Goal: Communication & Community: Connect with others

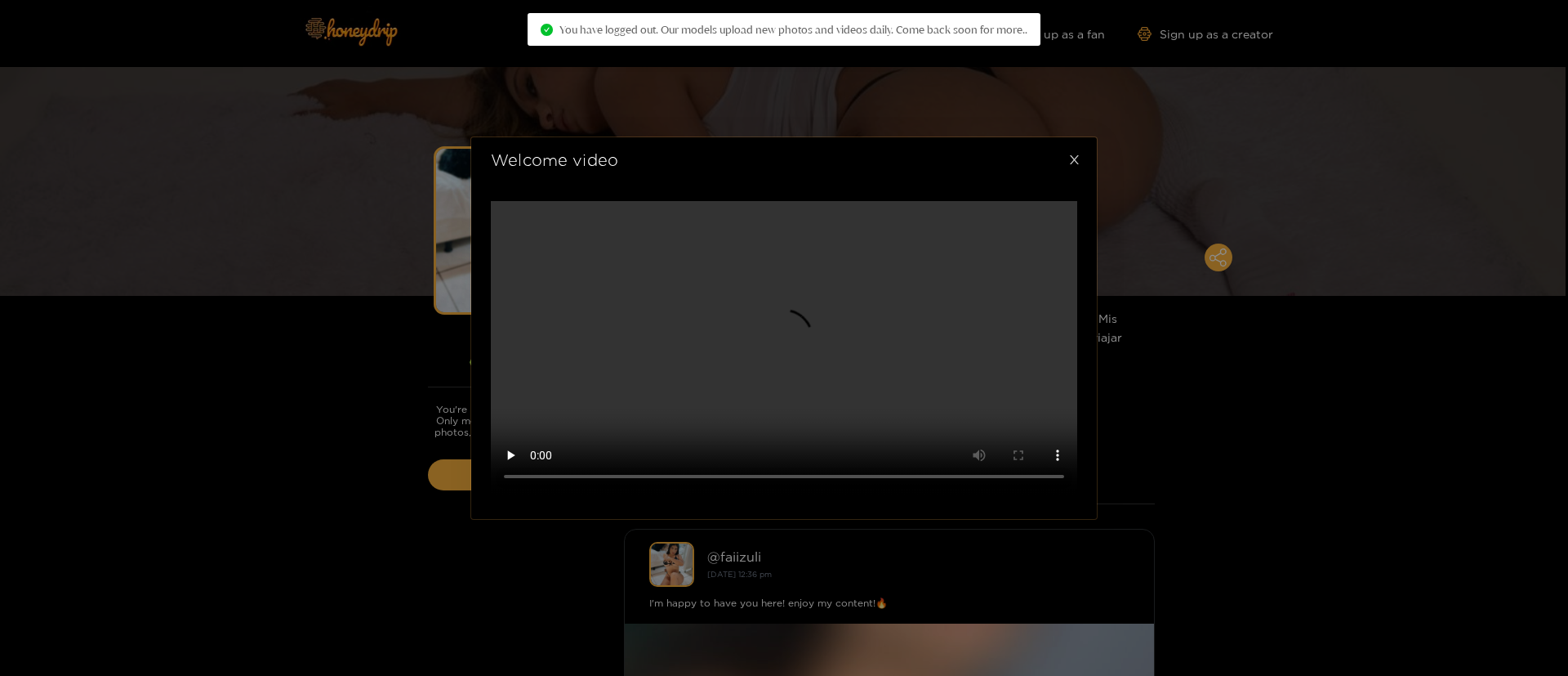
click at [1074, 165] on icon "close" at bounding box center [1074, 159] width 12 height 12
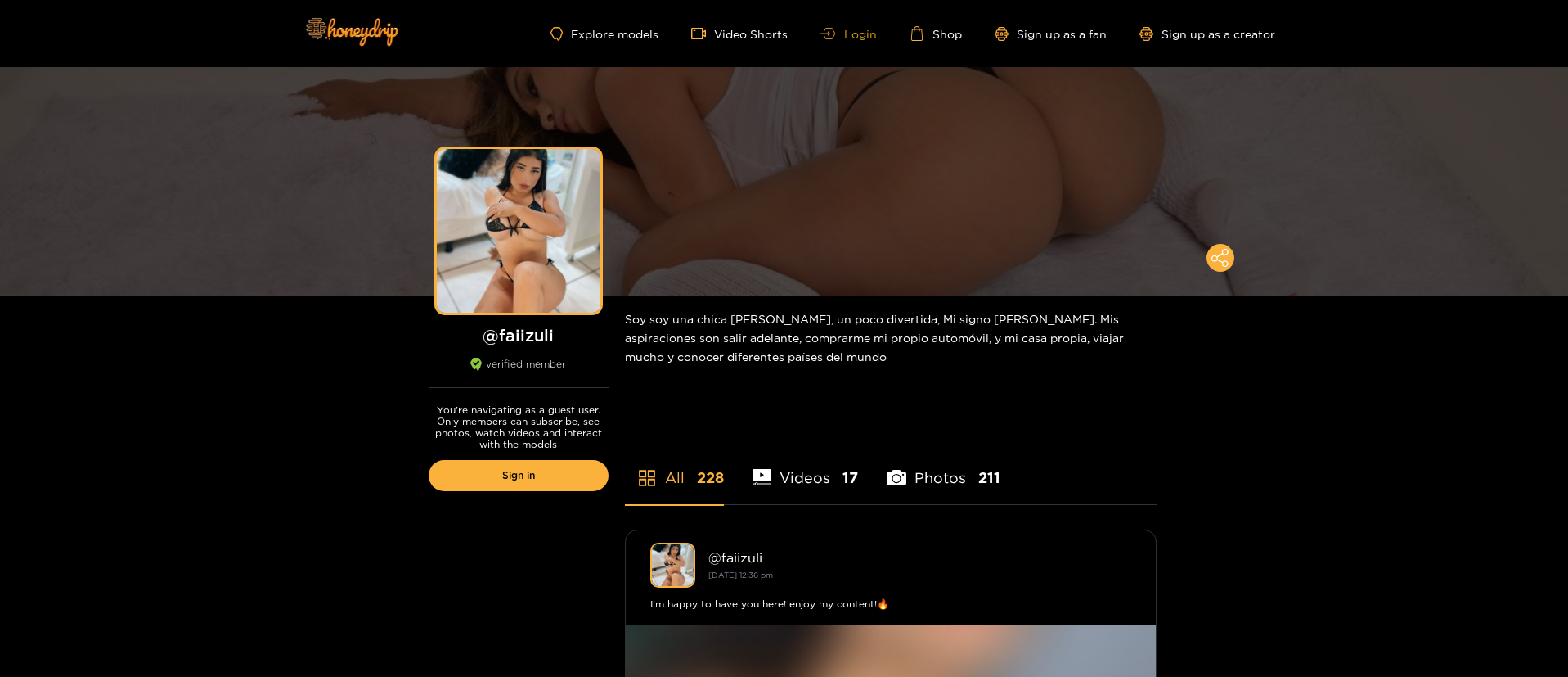
click at [840, 35] on link "Login" at bounding box center [847, 34] width 55 height 12
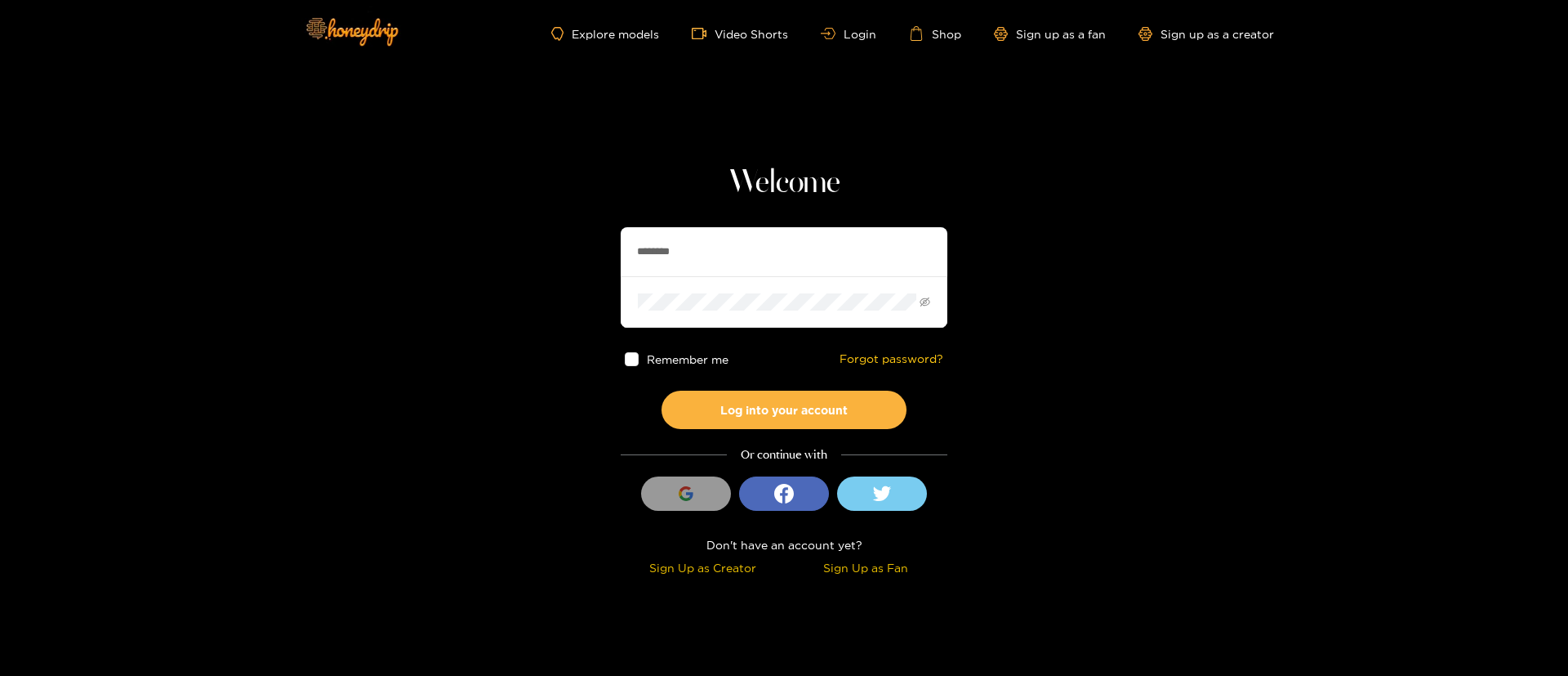
click at [823, 237] on input "********" at bounding box center [784, 252] width 327 height 49
type input "*"
type input "**********"
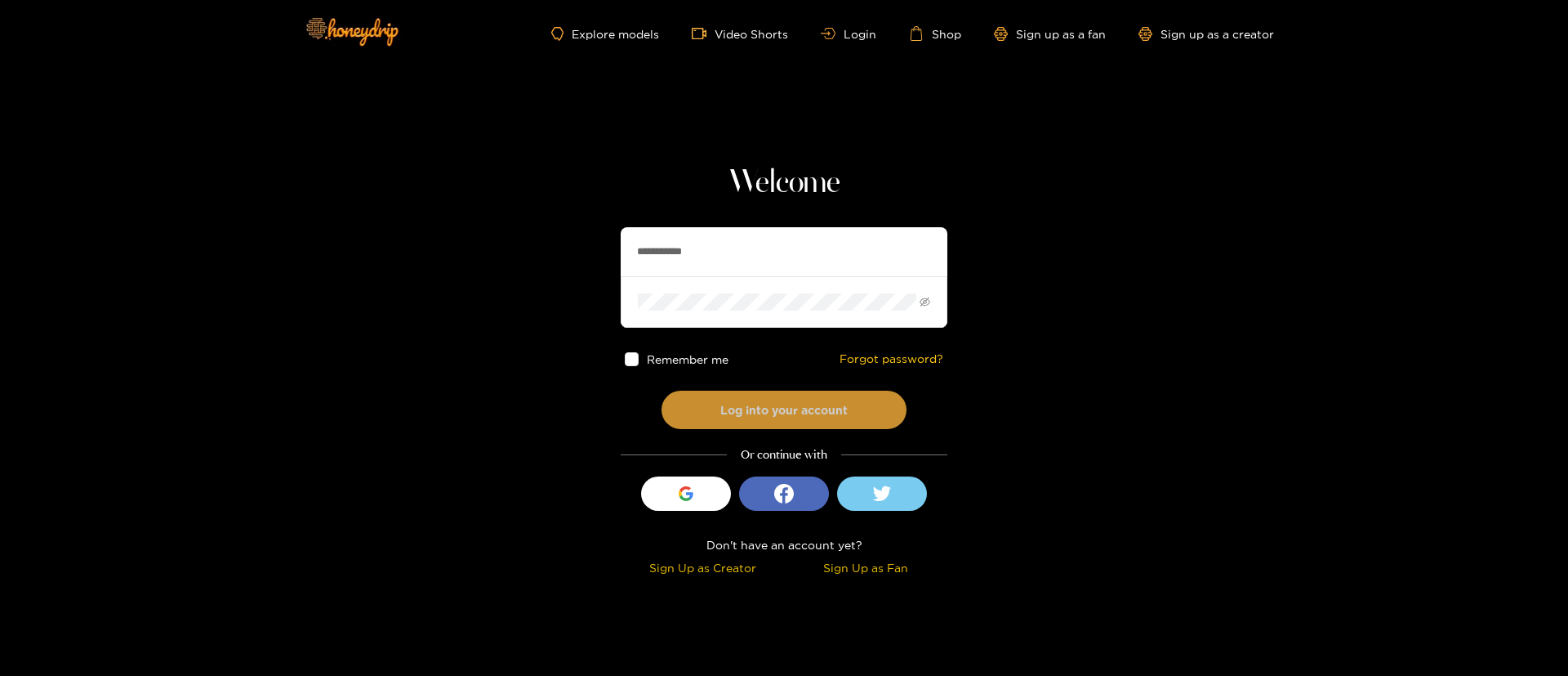
click at [792, 419] on button "Log into your account" at bounding box center [784, 410] width 245 height 38
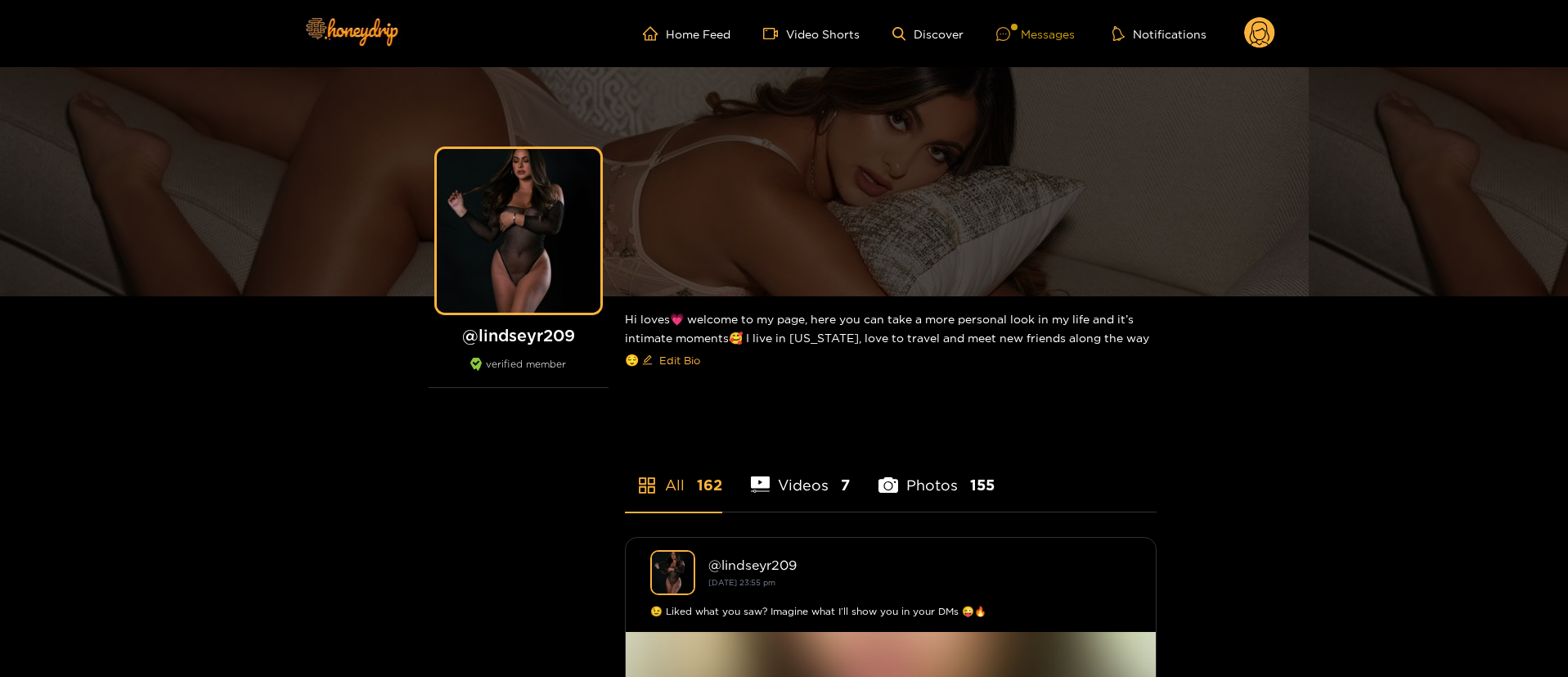
click at [1048, 34] on div "Messages" at bounding box center [1035, 34] width 79 height 19
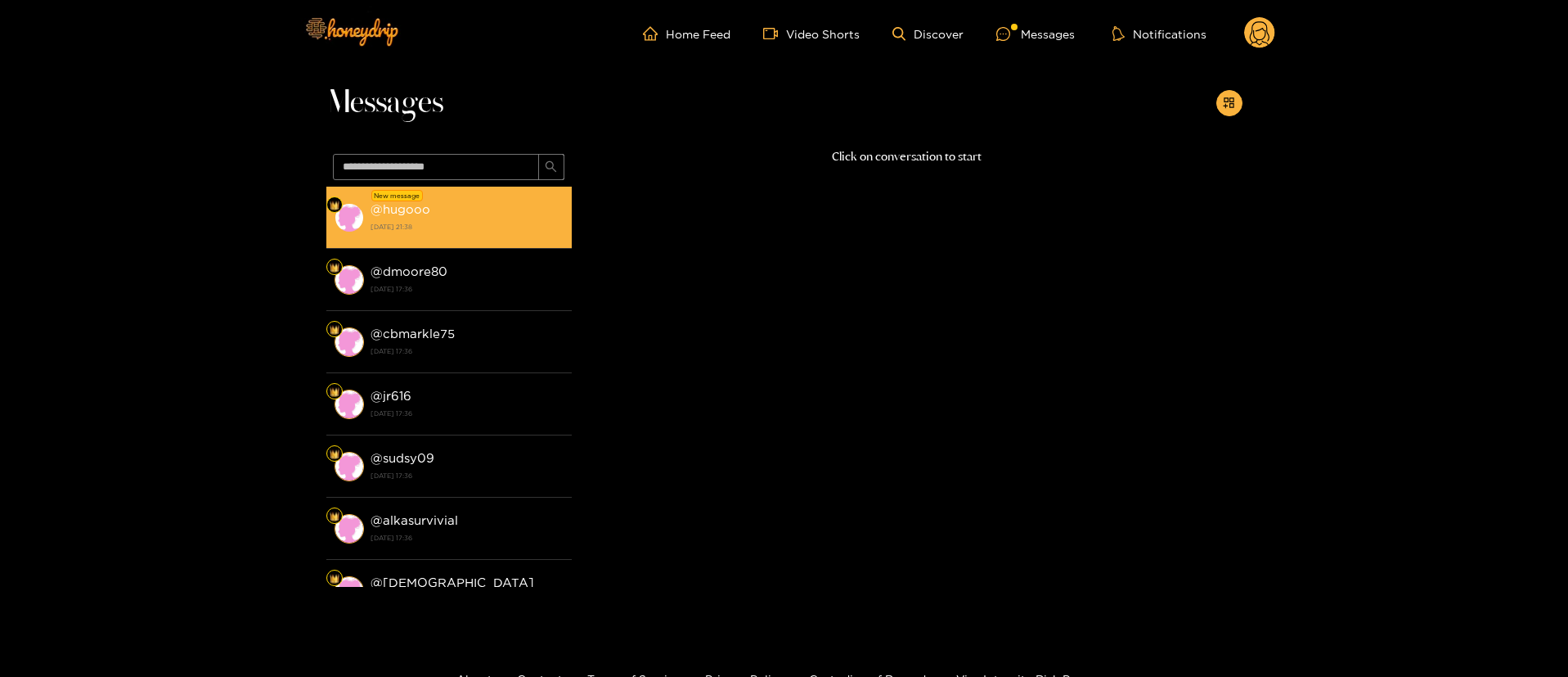
click at [461, 219] on strong "[DATE] 21:38" at bounding box center [467, 227] width 193 height 15
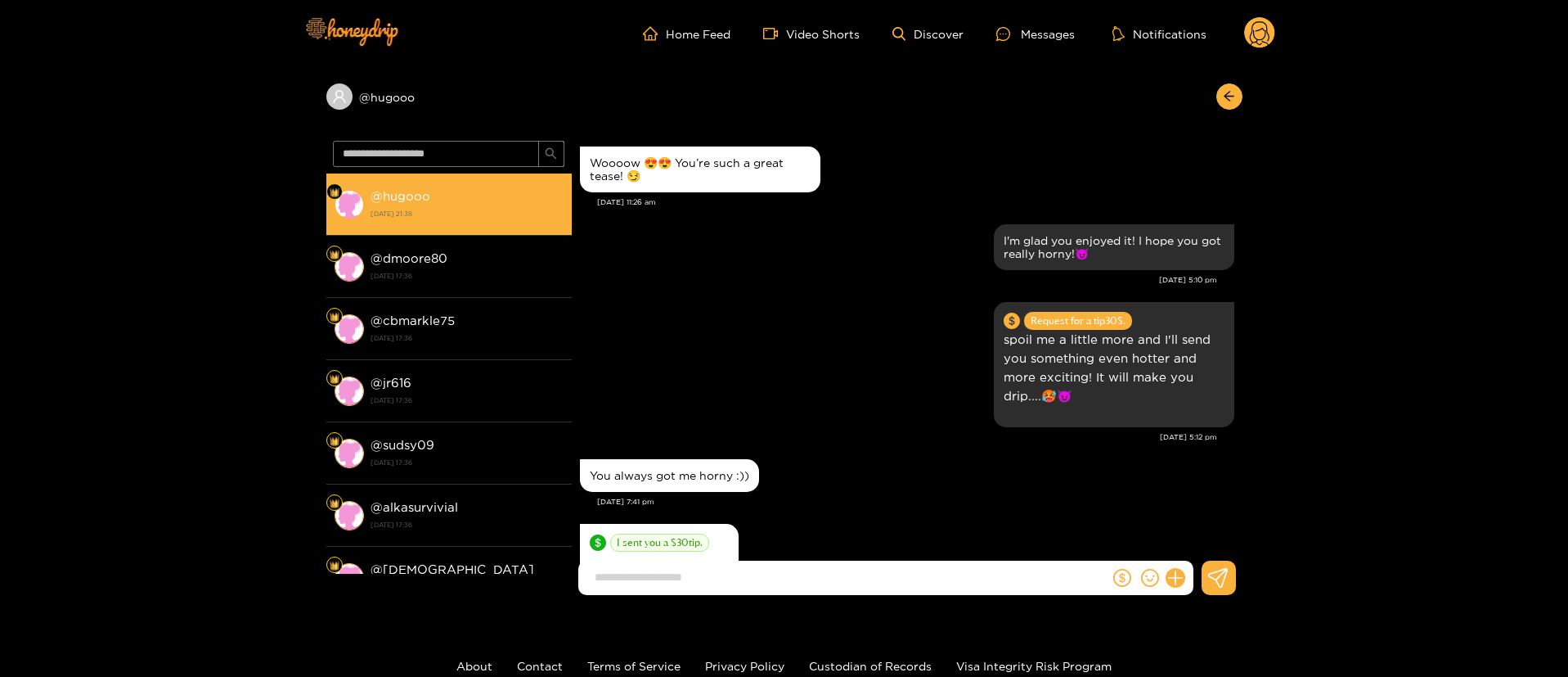
scroll to position [1825, 0]
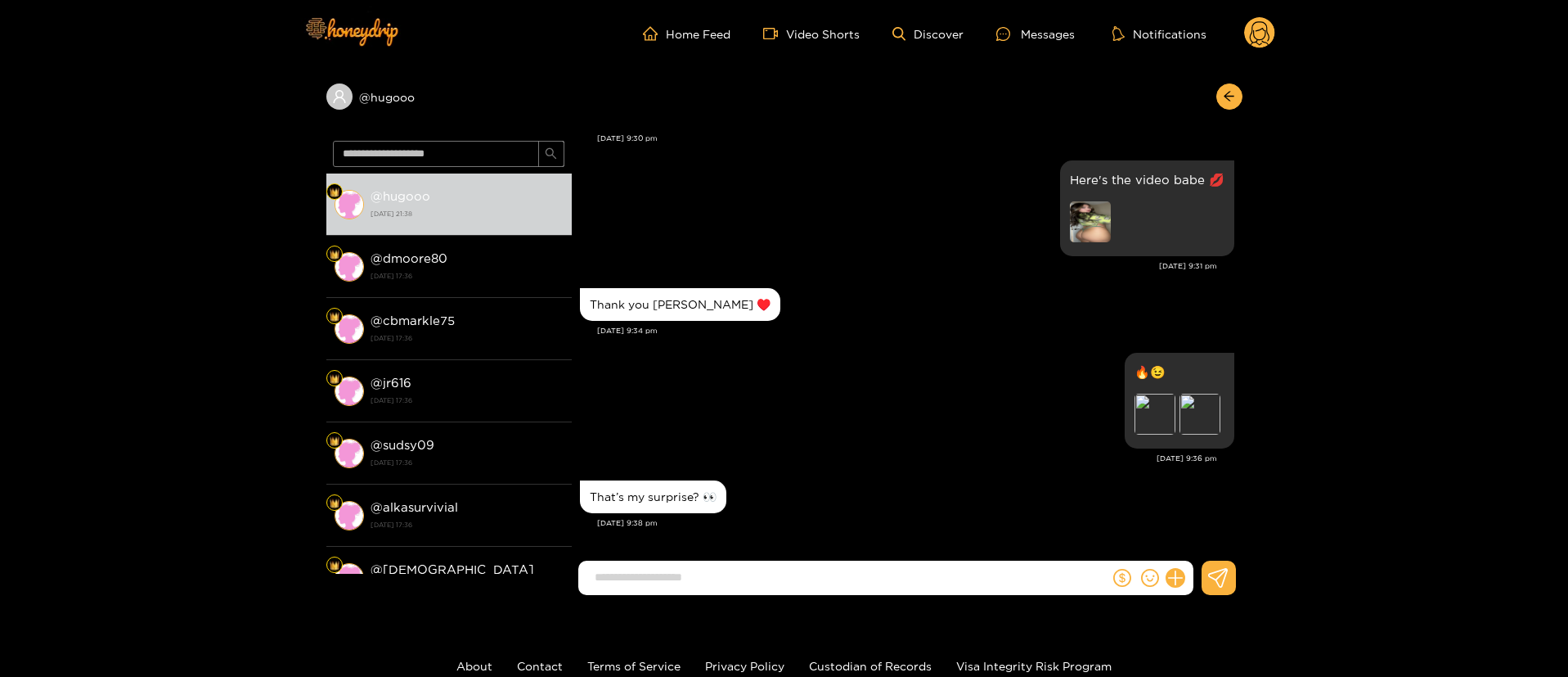
click at [840, 573] on input at bounding box center [848, 577] width 522 height 27
click at [1139, 409] on div "Preview" at bounding box center [1155, 414] width 41 height 41
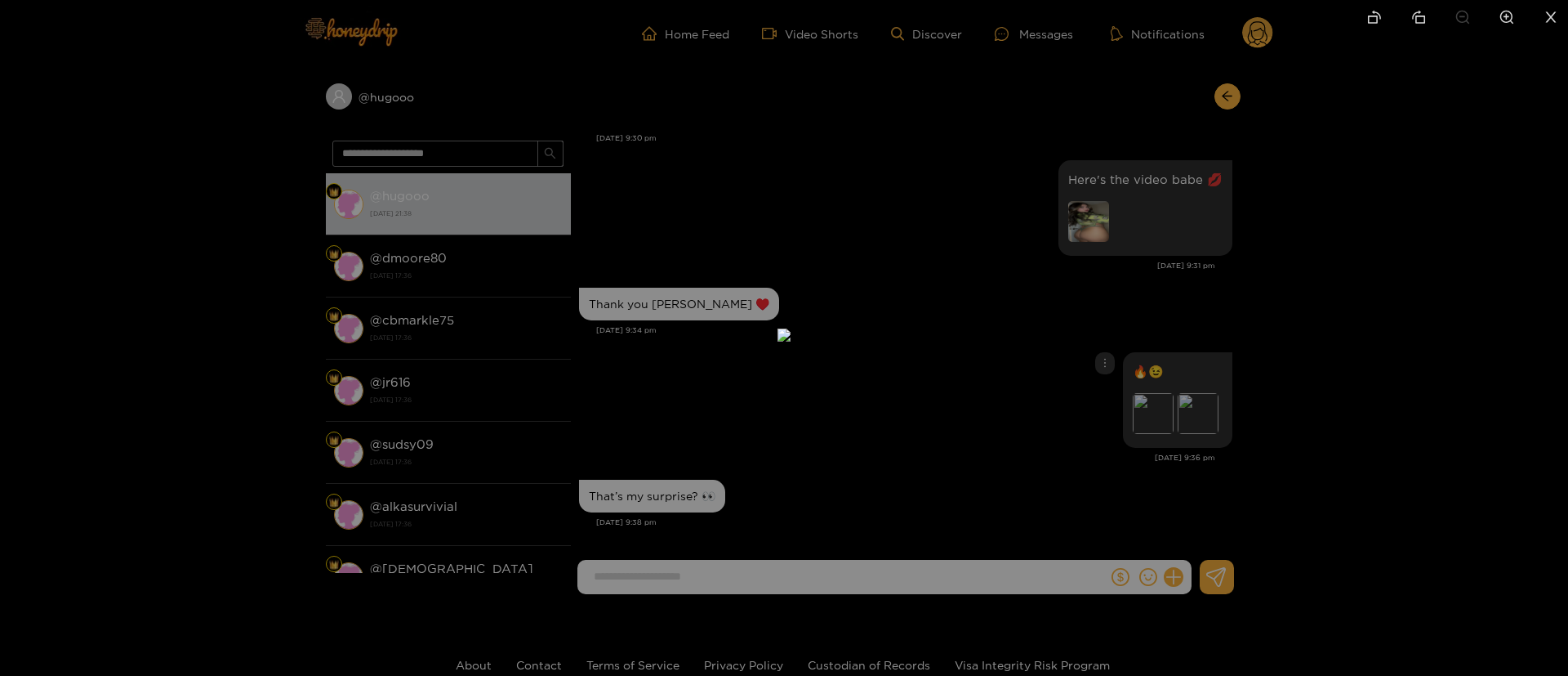
click at [1372, 344] on div at bounding box center [784, 338] width 1568 height 676
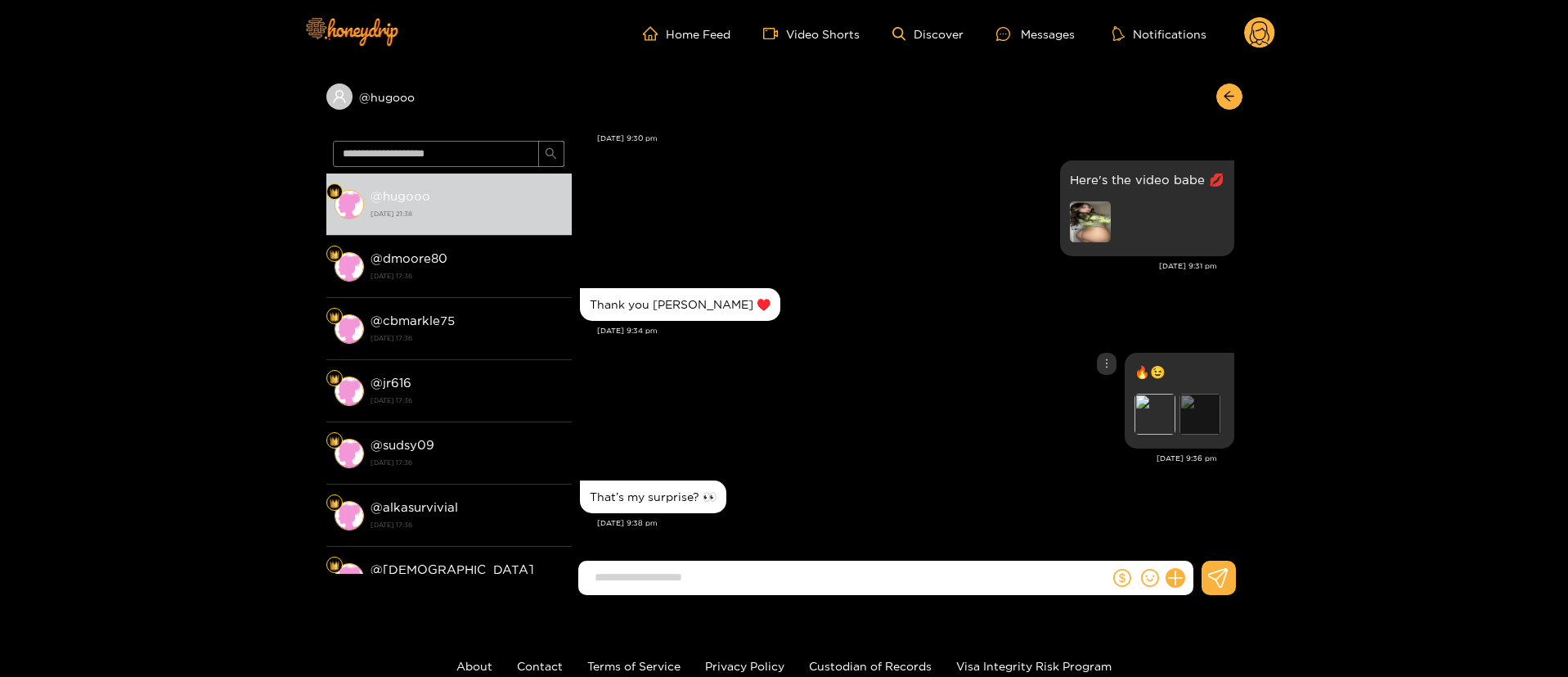
click at [1190, 417] on div "Preview" at bounding box center [1200, 414] width 41 height 41
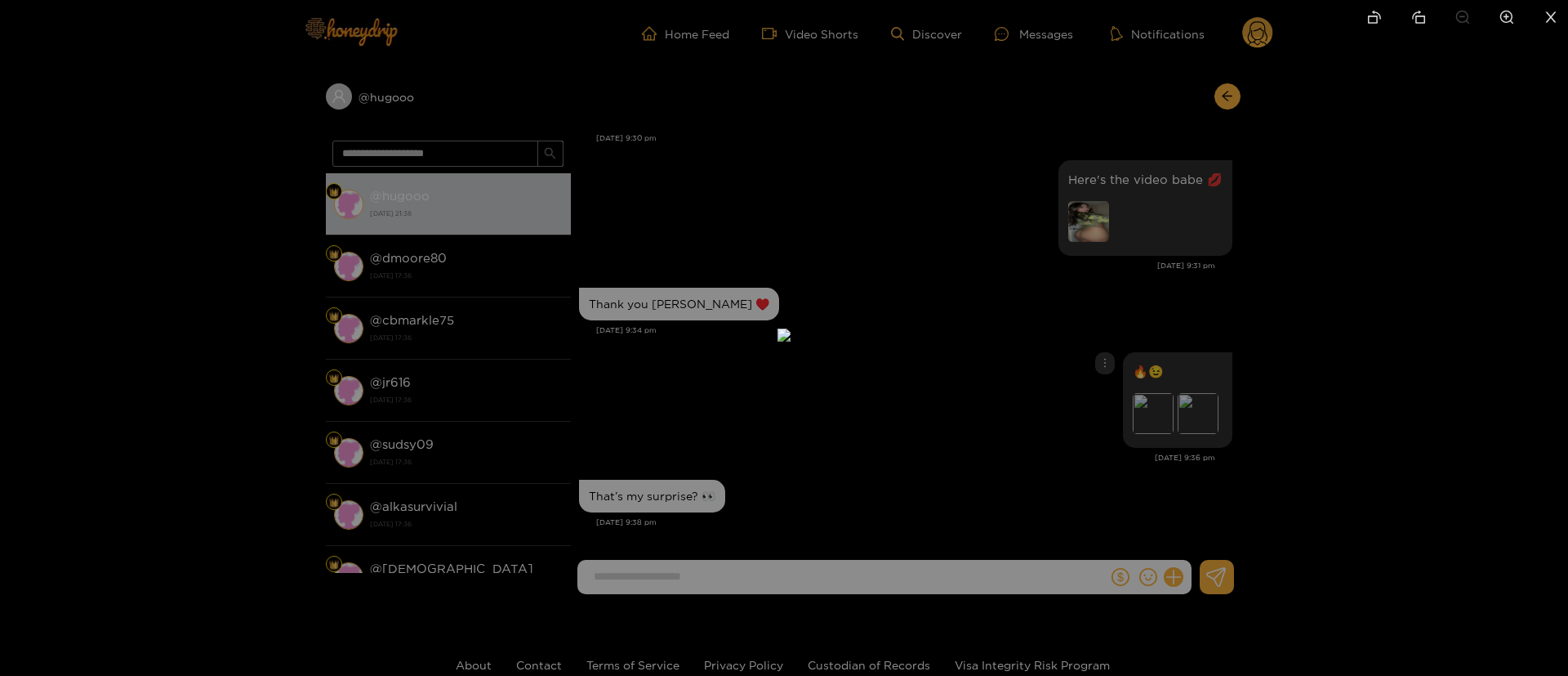
click at [1412, 302] on div at bounding box center [784, 338] width 1568 height 676
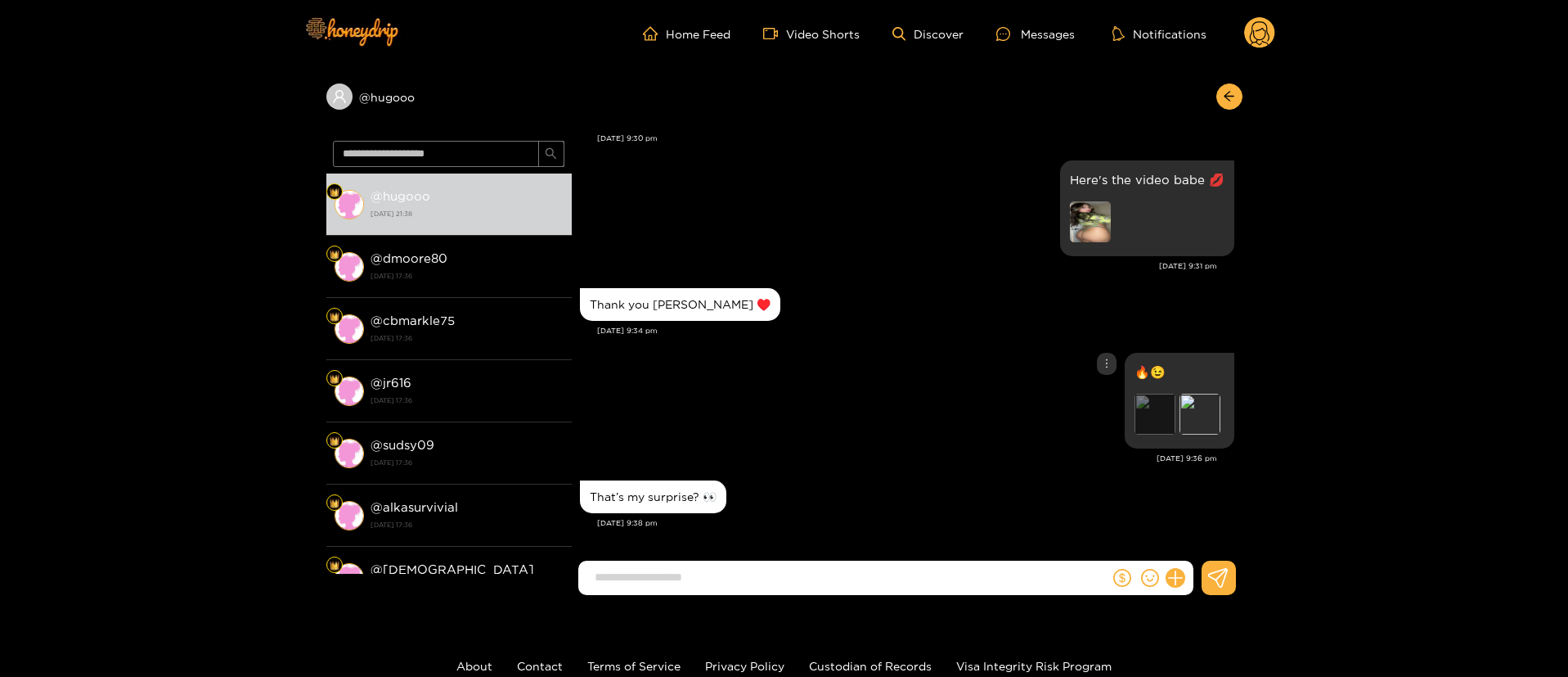
click at [1162, 405] on div "Preview" at bounding box center [1155, 414] width 41 height 41
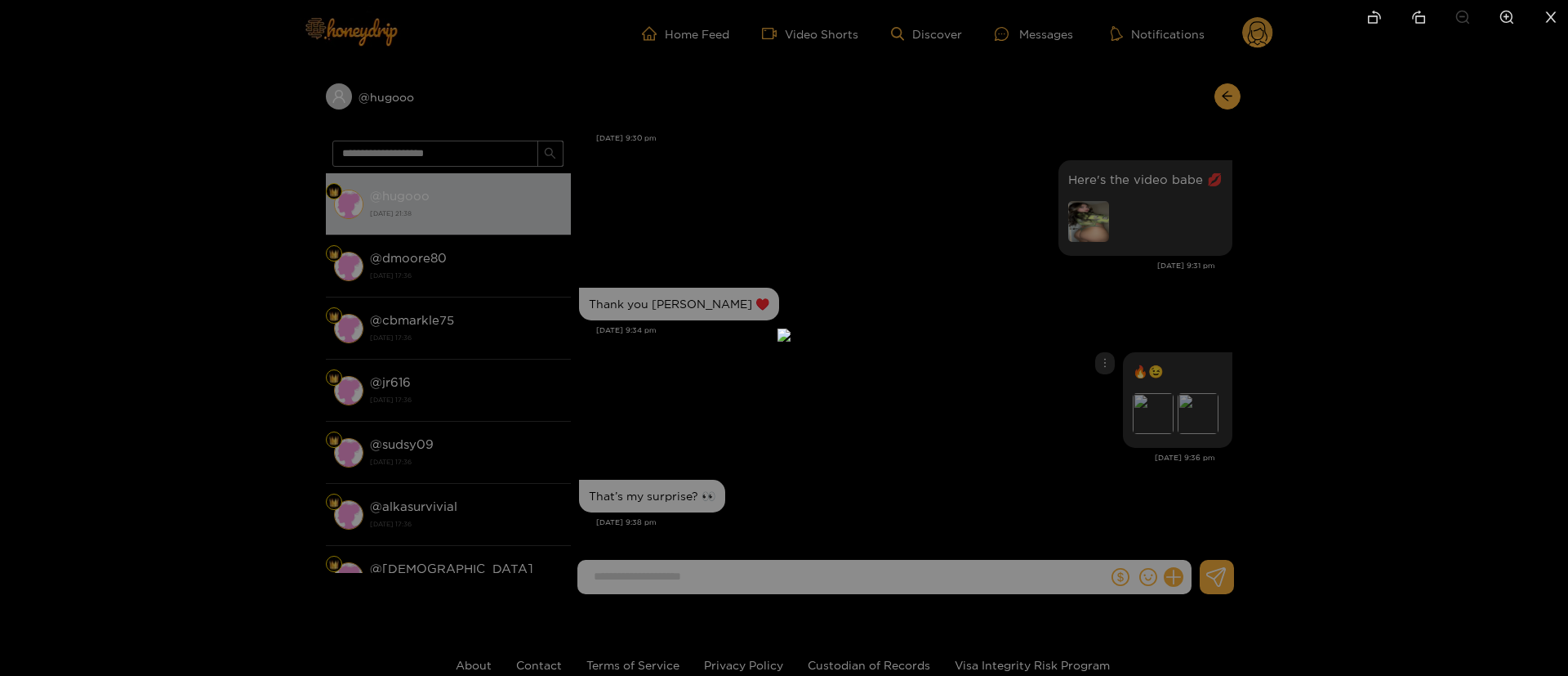
click at [1121, 290] on div at bounding box center [784, 338] width 1568 height 676
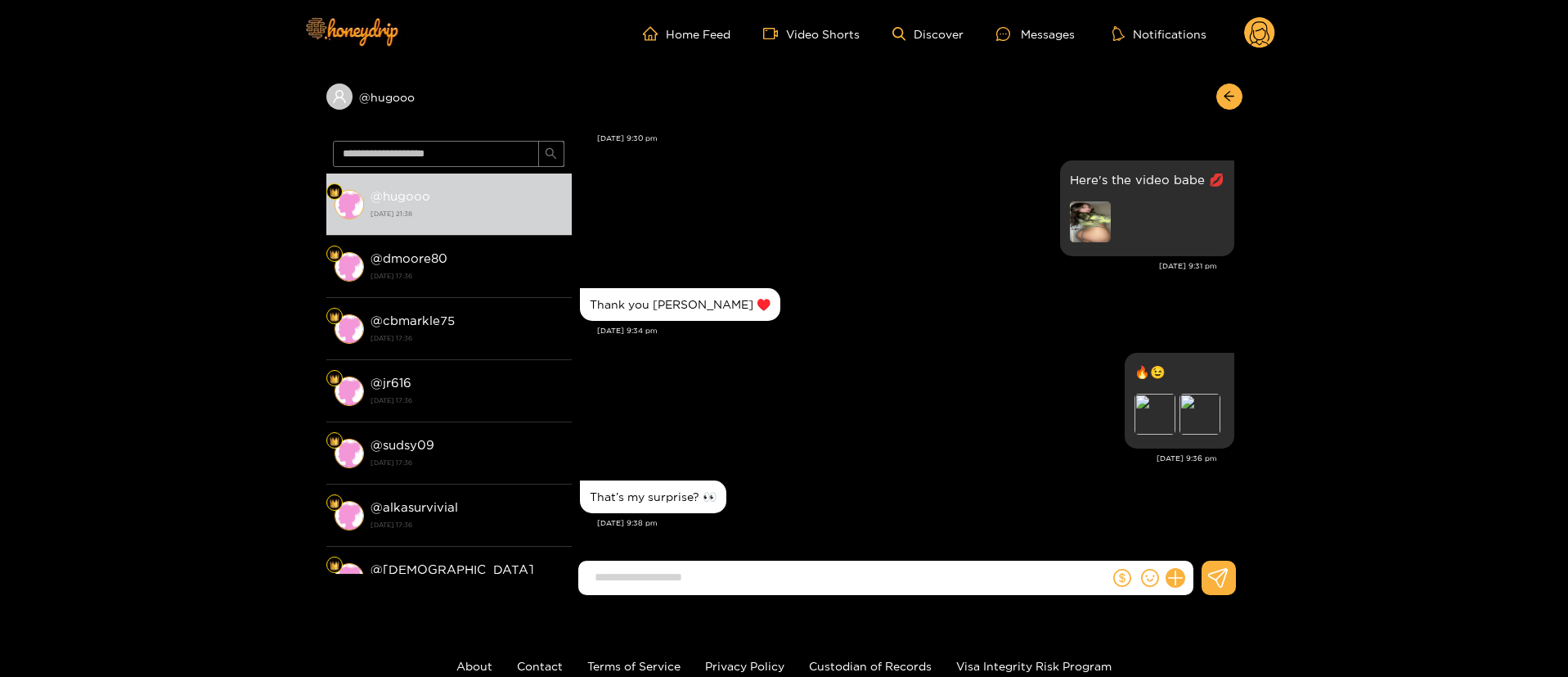
click at [842, 576] on input at bounding box center [848, 577] width 522 height 27
type input "********"
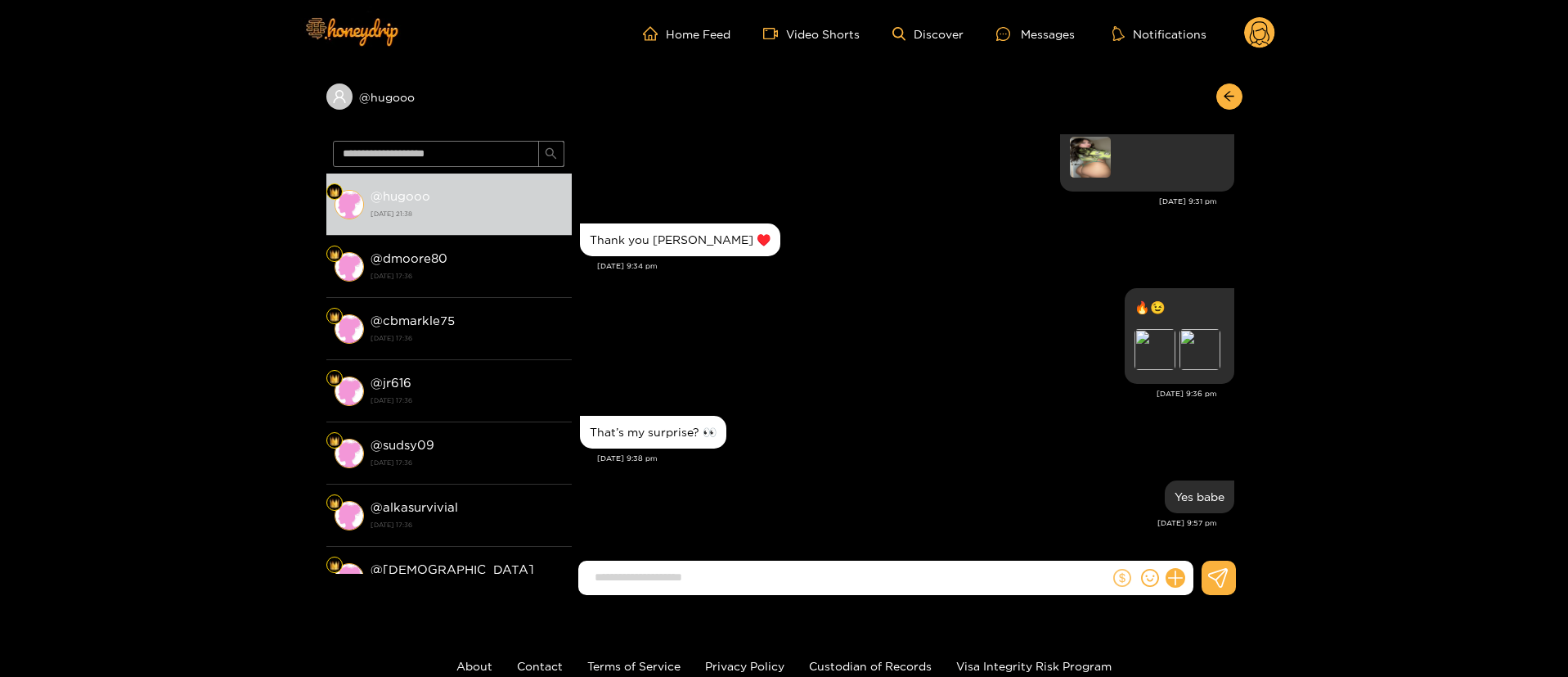
click at [1120, 581] on icon "dollar" at bounding box center [1121, 577] width 18 height 18
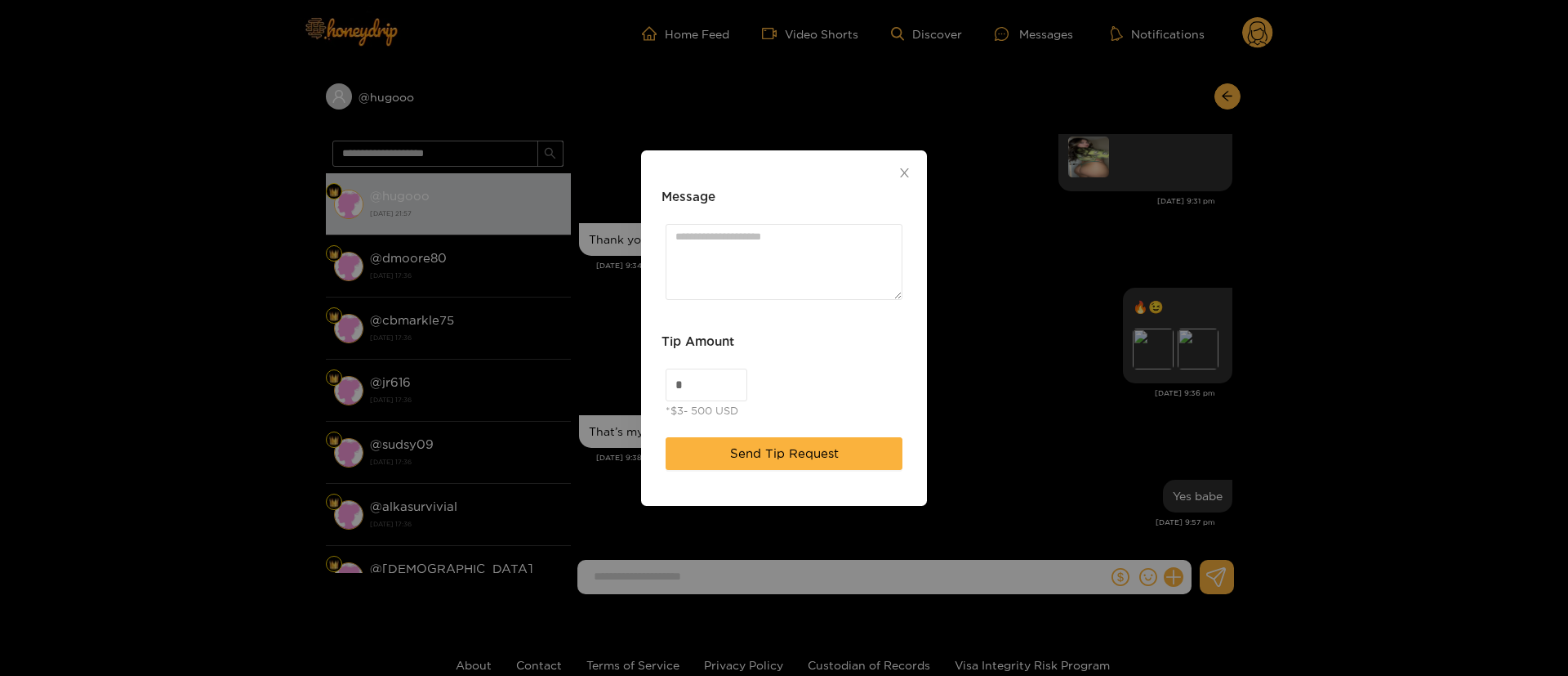
drag, startPoint x: 690, startPoint y: 385, endPoint x: 610, endPoint y: 384, distance: 80.0
click at [610, 384] on div "Message Tip Amount * *$3- 500 USD Send Tip Request" at bounding box center [784, 338] width 1568 height 676
type input "**"
click at [754, 278] on textarea "Message" at bounding box center [783, 261] width 236 height 76
type textarea "*"
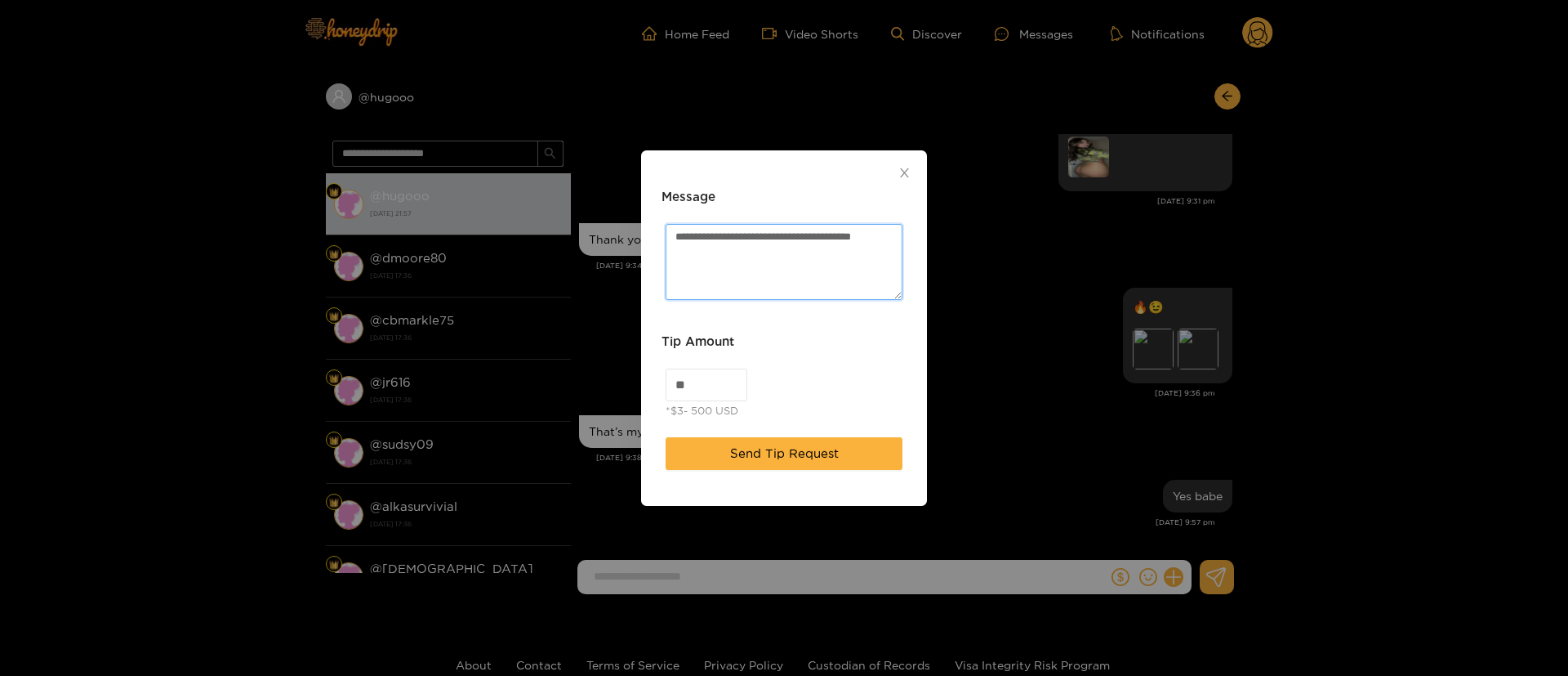
type textarea "**********"
click at [806, 343] on div "Tip Amount" at bounding box center [784, 348] width 245 height 33
click at [789, 448] on span "Send Tip Request" at bounding box center [784, 453] width 108 height 20
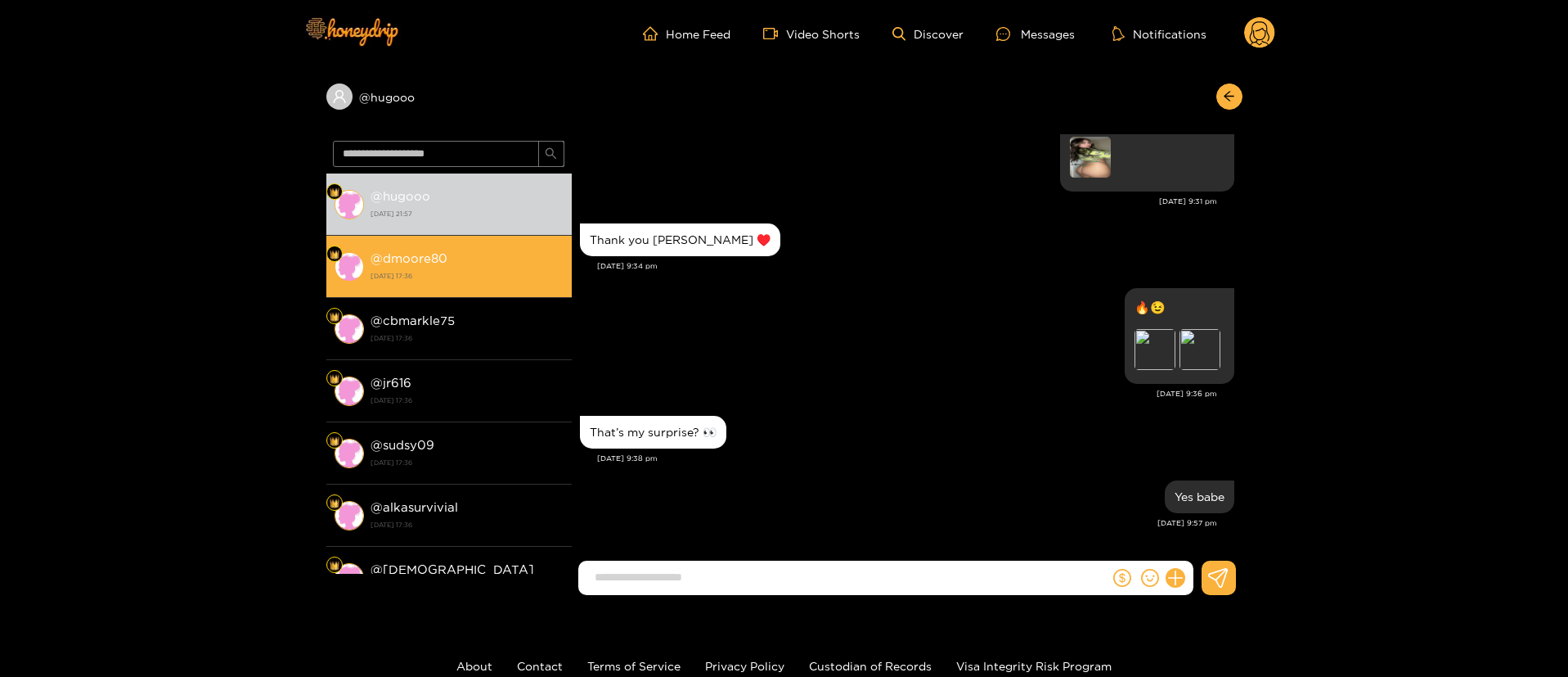
scroll to position [2009, 0]
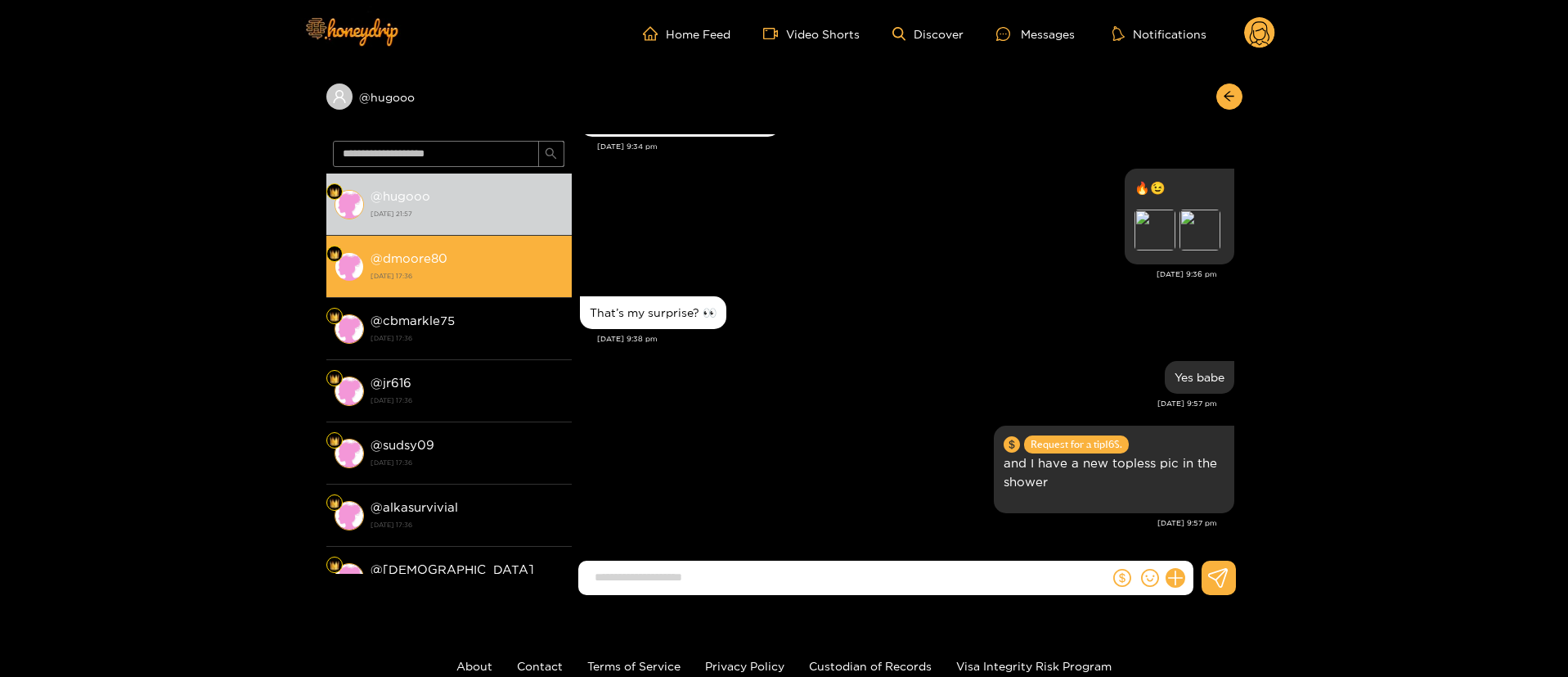
click at [432, 244] on li "@ dmoore80 [DATE] 17:36" at bounding box center [449, 267] width 245 height 62
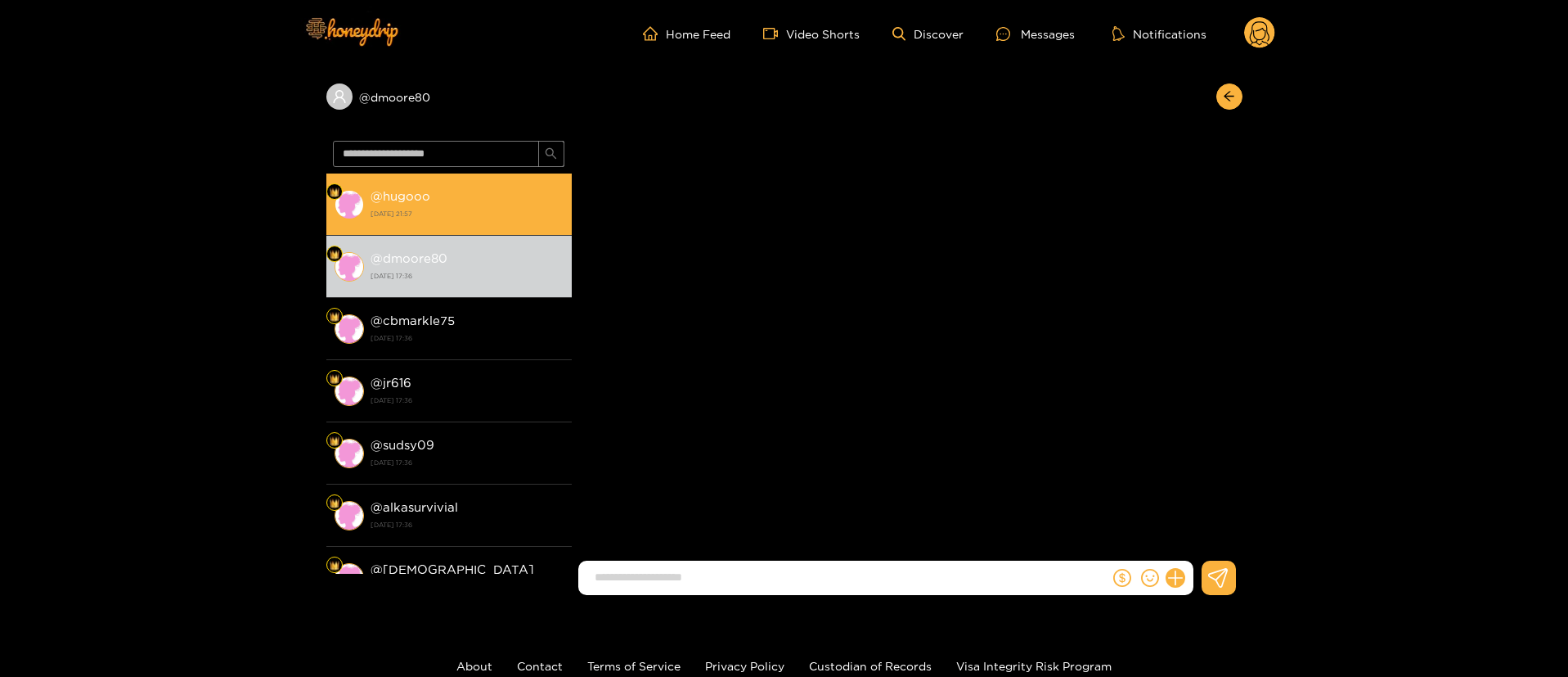
click at [506, 191] on div "@ hugooo [DATE] 21:57" at bounding box center [467, 203] width 193 height 37
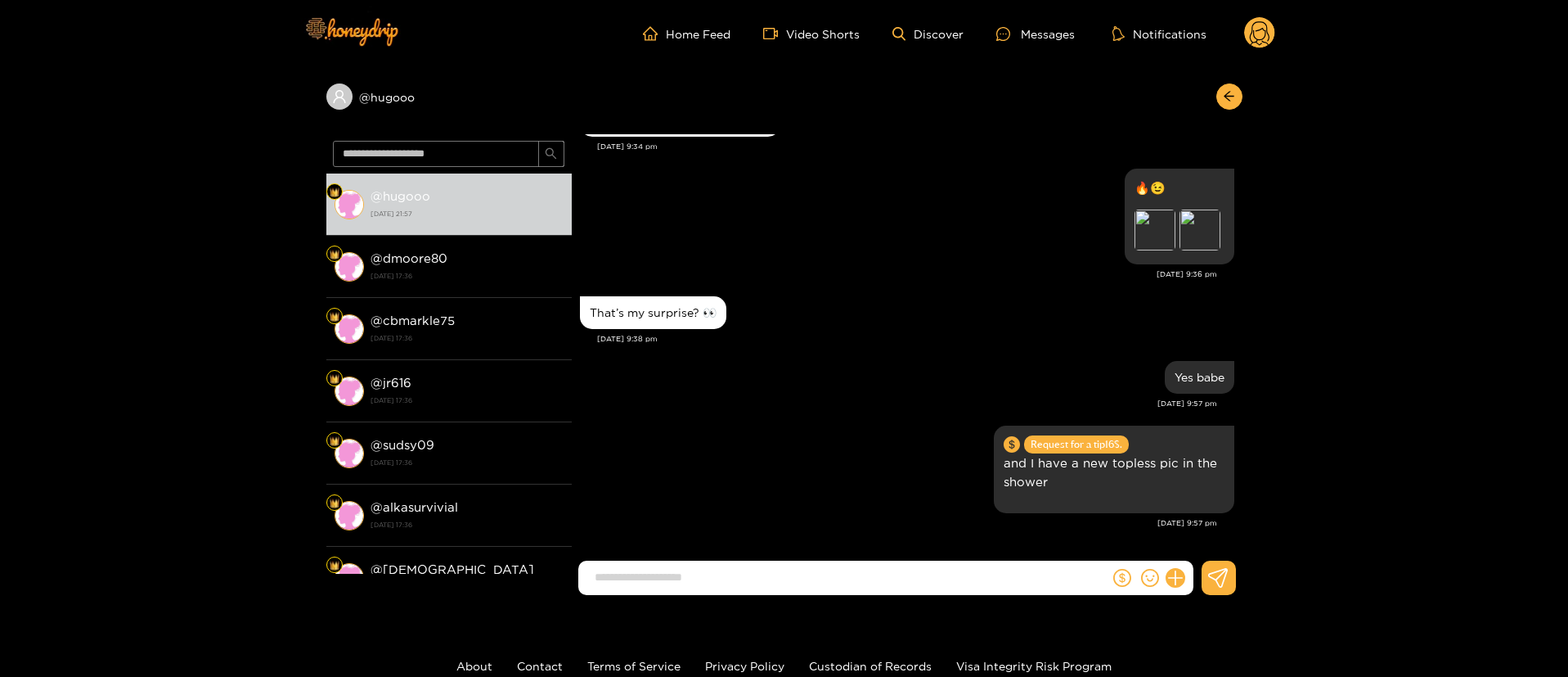
scroll to position [1853, 0]
click at [1222, 93] on button "button" at bounding box center [1229, 96] width 26 height 26
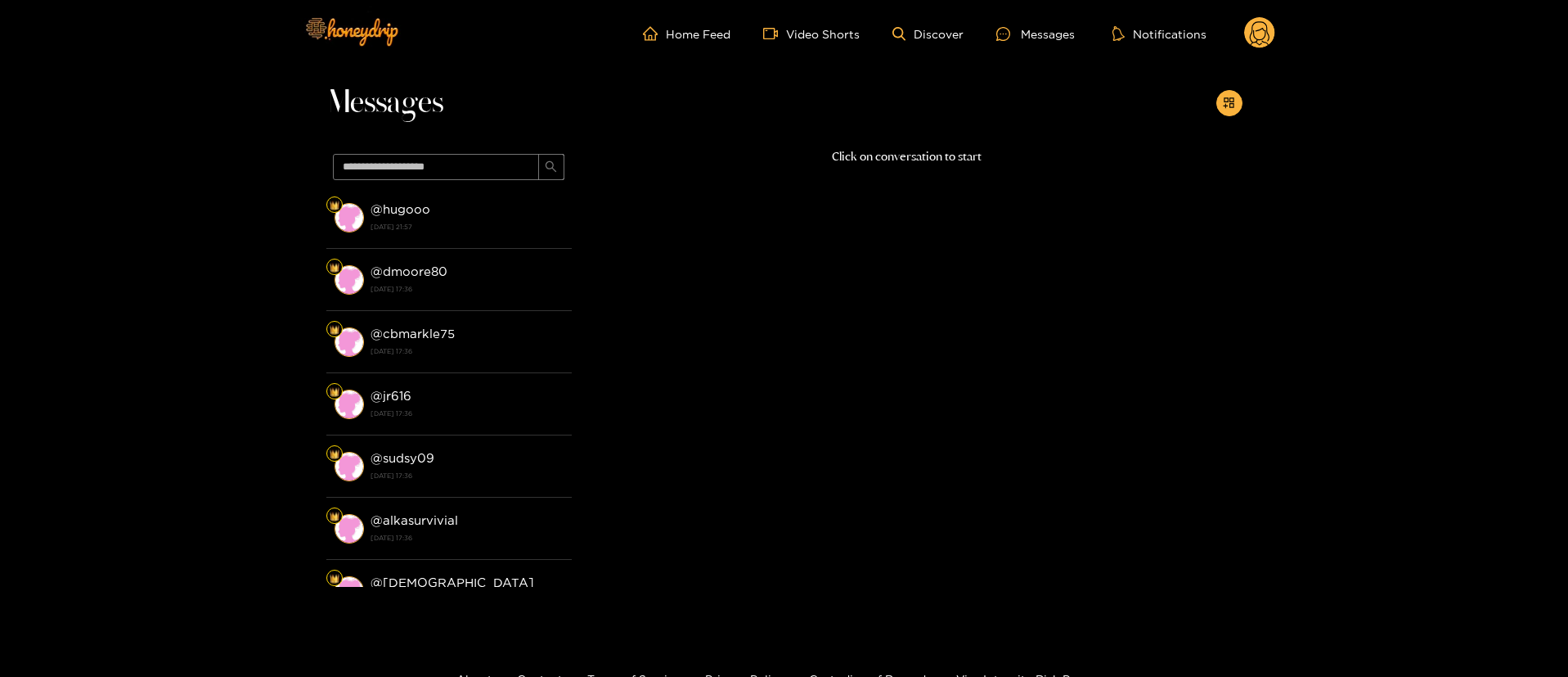
click at [1261, 29] on icon at bounding box center [1259, 36] width 20 height 29
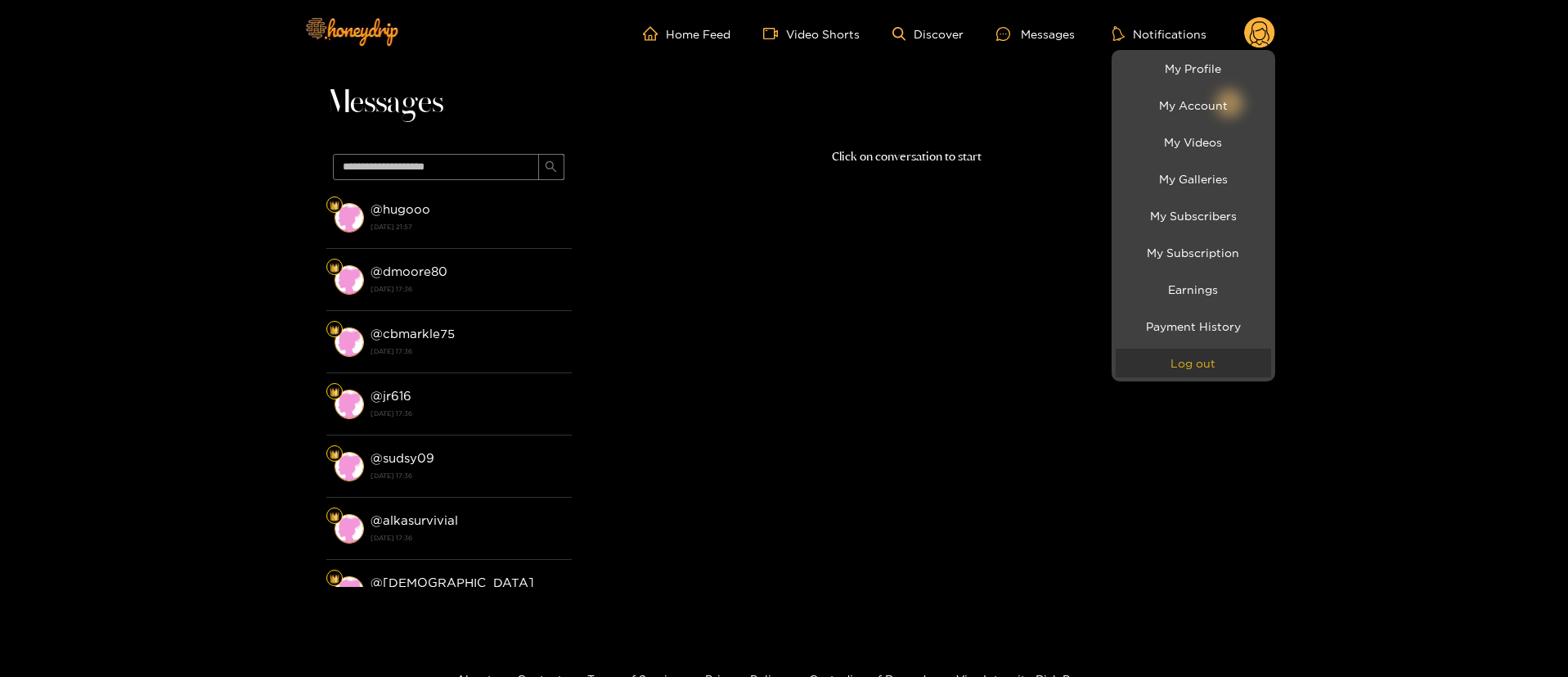
click at [1194, 368] on button "Log out" at bounding box center [1194, 362] width 155 height 29
